Goal: Navigation & Orientation: Find specific page/section

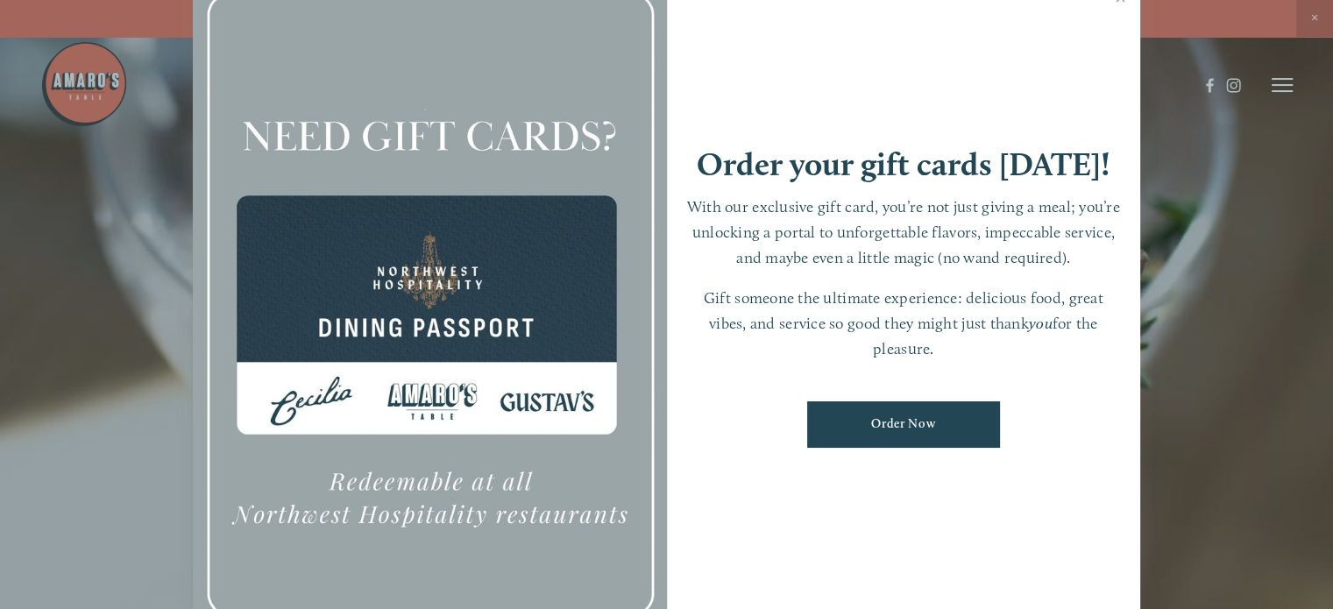
drag, startPoint x: 1246, startPoint y: 234, endPoint x: 1236, endPoint y: 234, distance: 9.6
click at [1240, 235] on div at bounding box center [666, 304] width 1333 height 609
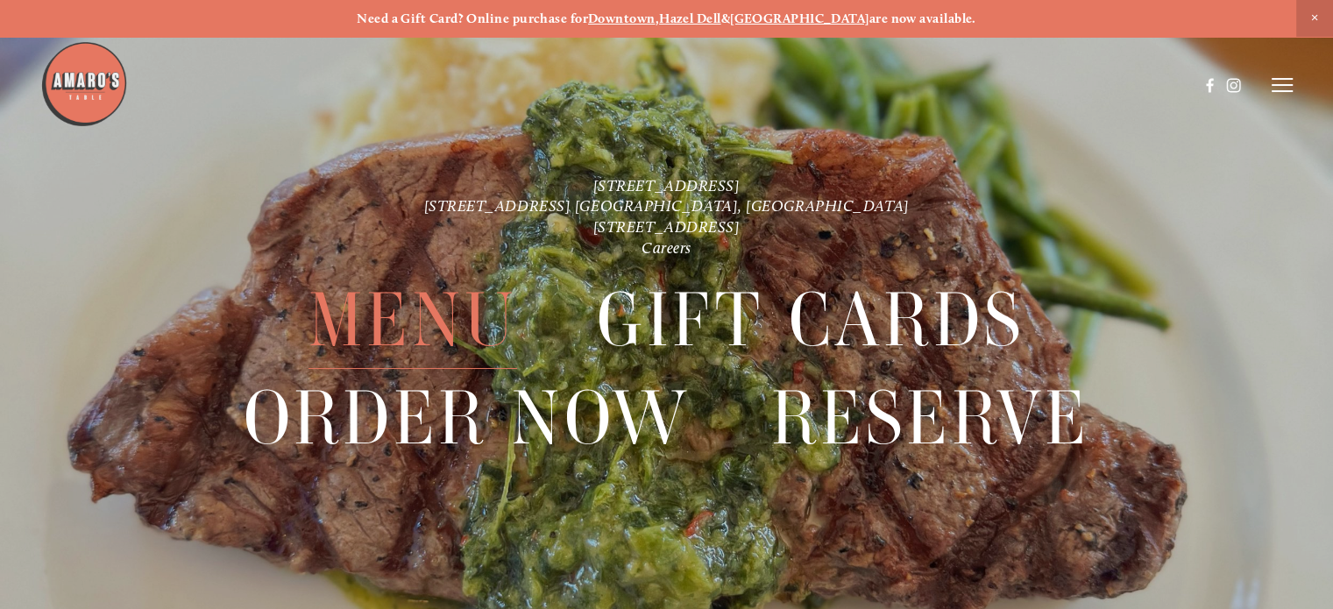
click at [445, 329] on span "Menu" at bounding box center [412, 320] width 209 height 97
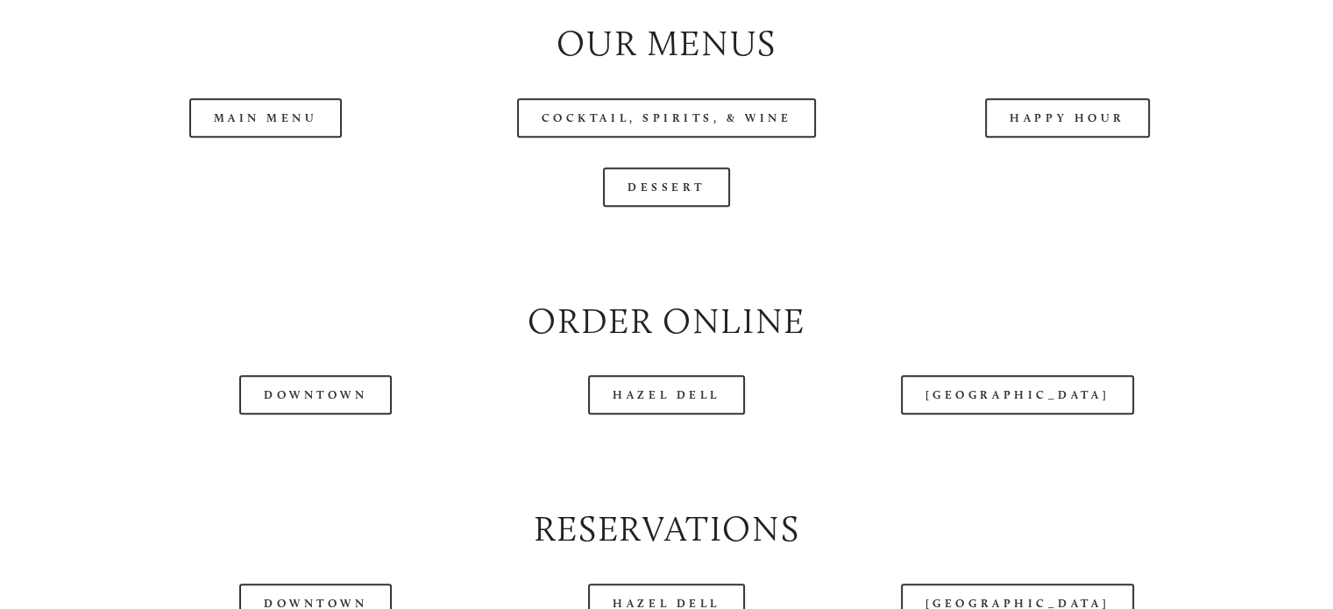
scroll to position [1840, 0]
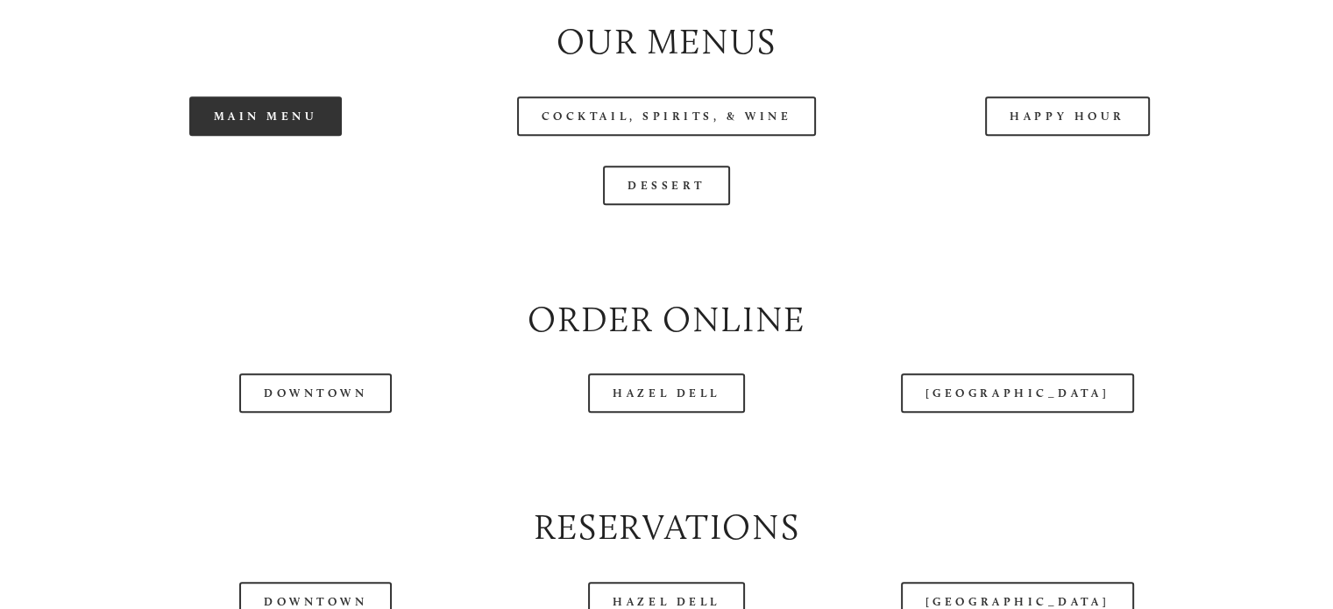
click at [257, 136] on link "Main Menu" at bounding box center [265, 115] width 153 height 39
